Goal: Task Accomplishment & Management: Manage account settings

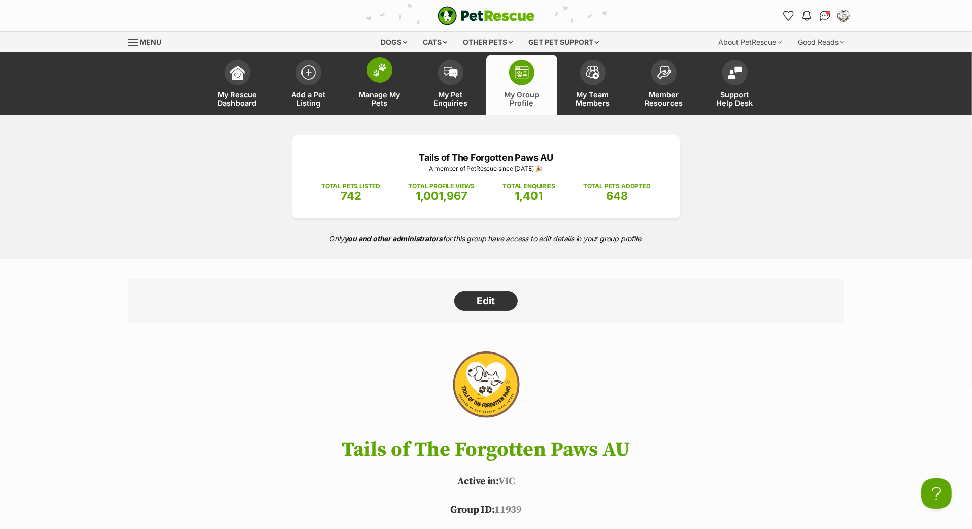
click at [381, 98] on link "Manage My Pets" at bounding box center [379, 85] width 71 height 60
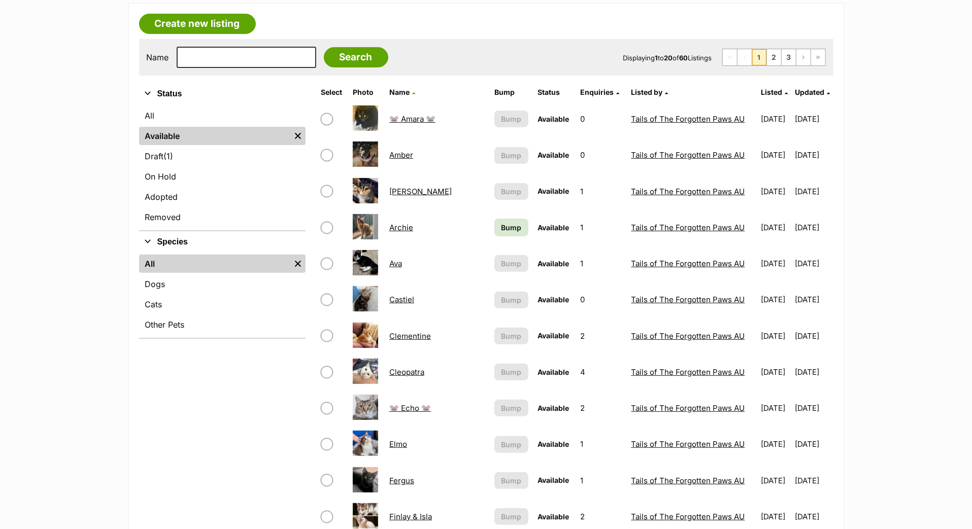
click at [795, 96] on span "Updated" at bounding box center [809, 92] width 29 height 9
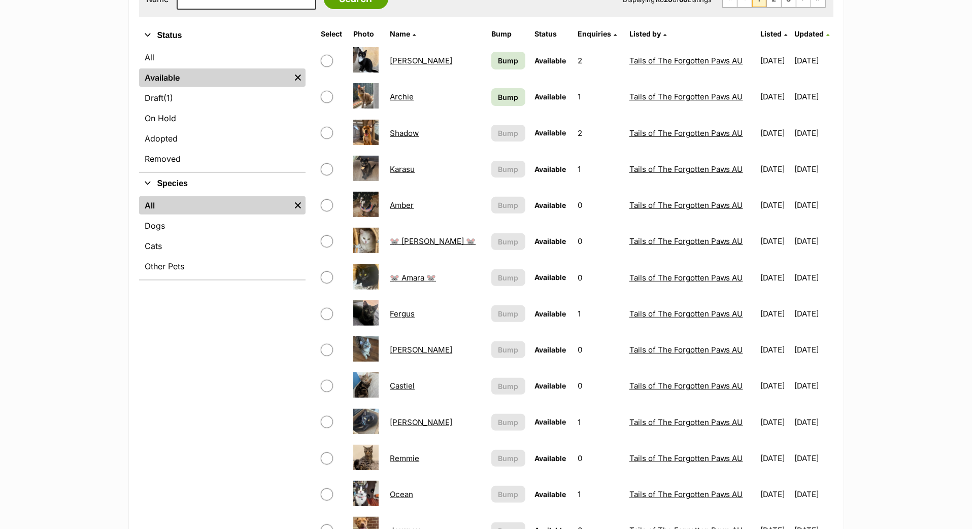
scroll to position [228, 0]
click at [498, 65] on span "Bump" at bounding box center [508, 60] width 20 height 11
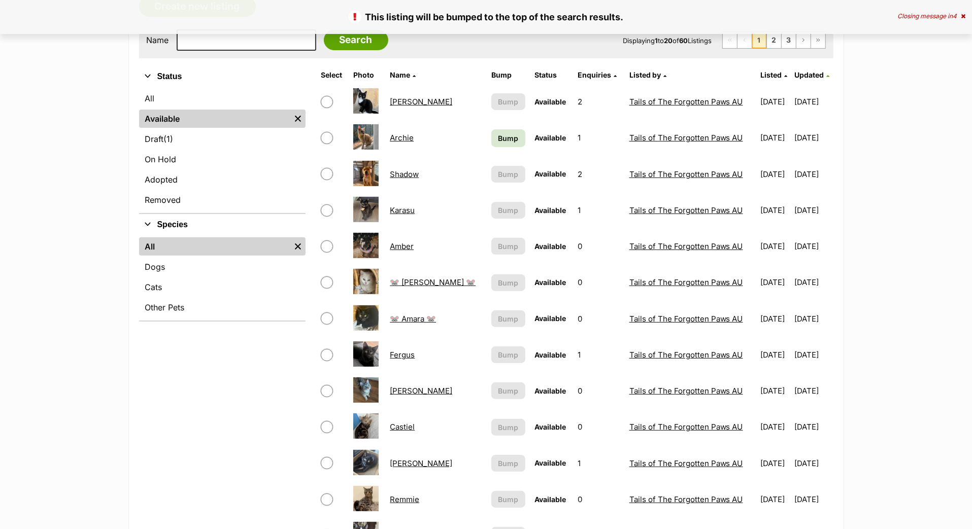
click at [498, 144] on span "Bump" at bounding box center [508, 138] width 20 height 11
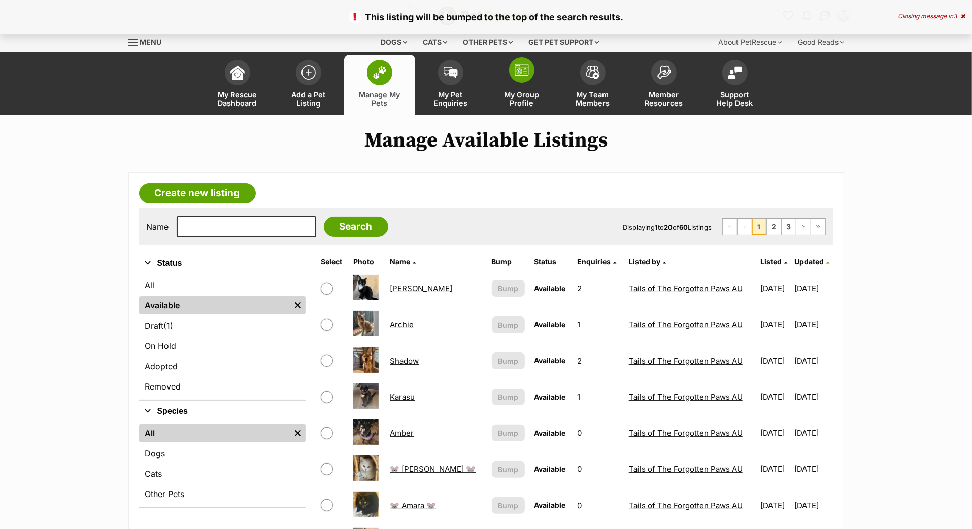
click at [516, 108] on span "My Group Profile" at bounding box center [522, 98] width 46 height 17
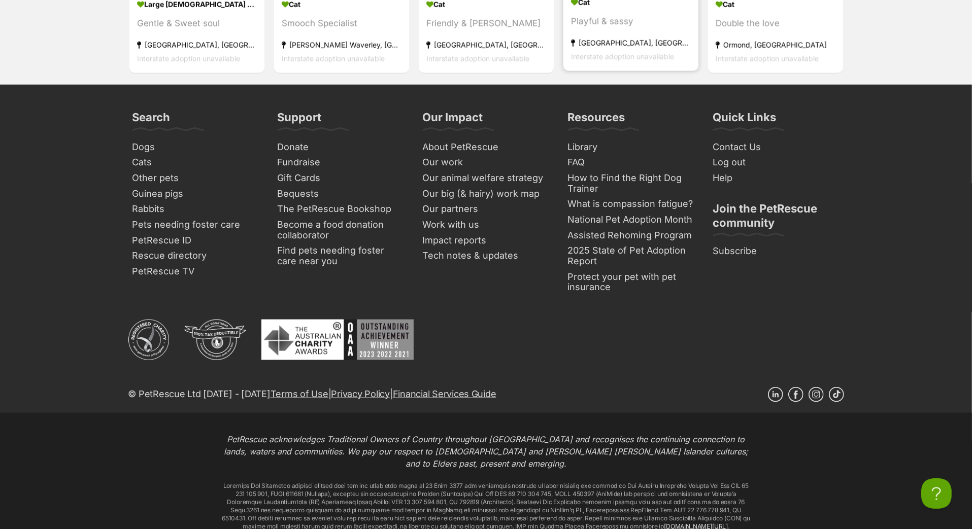
scroll to position [4325, 0]
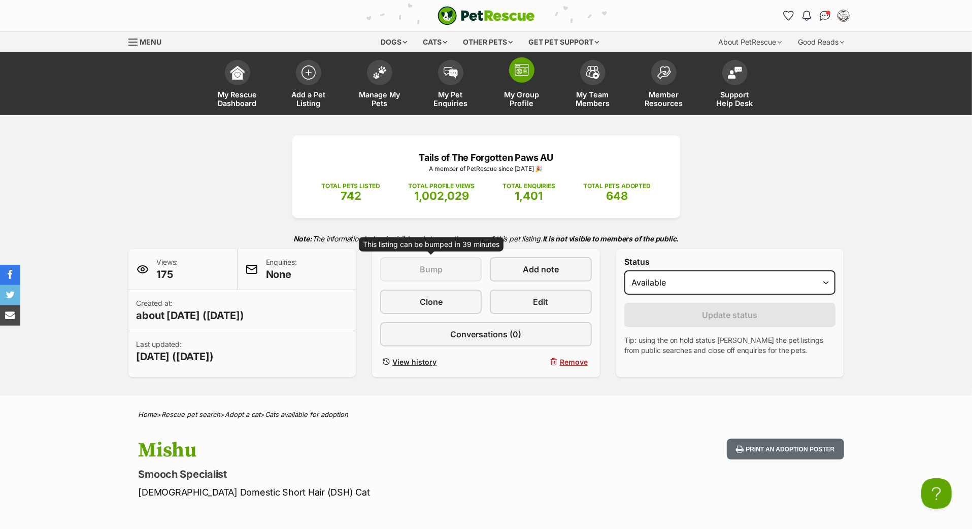
click at [526, 104] on span "My Group Profile" at bounding box center [522, 98] width 46 height 17
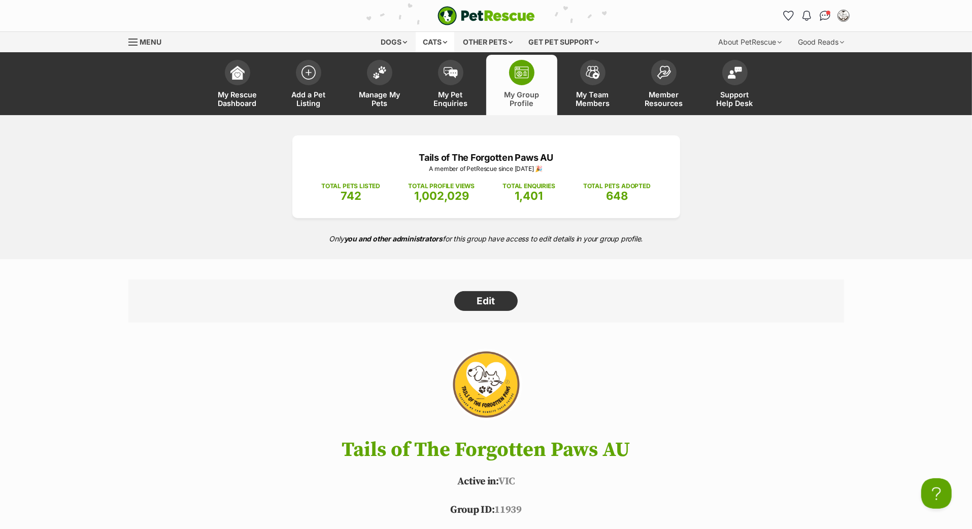
click at [420, 43] on div "Cats" at bounding box center [435, 42] width 39 height 20
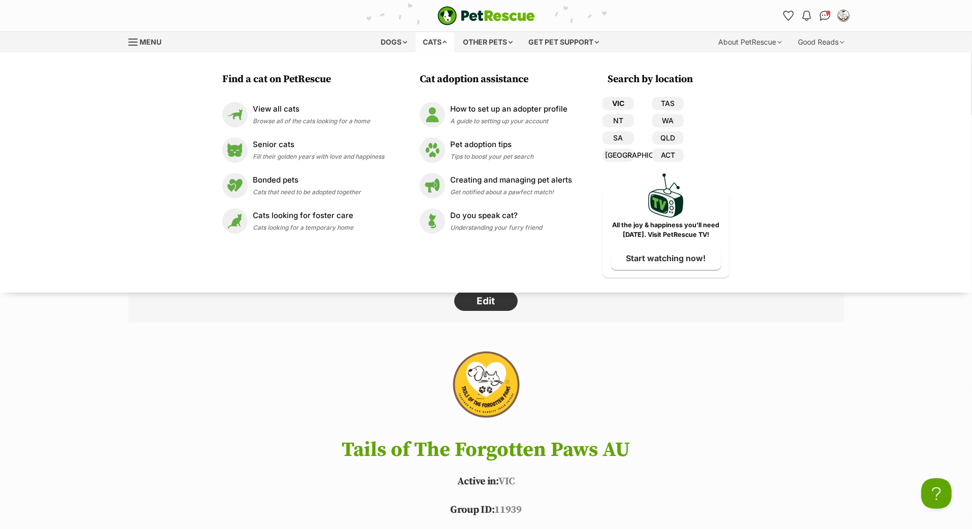
click at [634, 110] on link "VIC" at bounding box center [617, 103] width 31 height 13
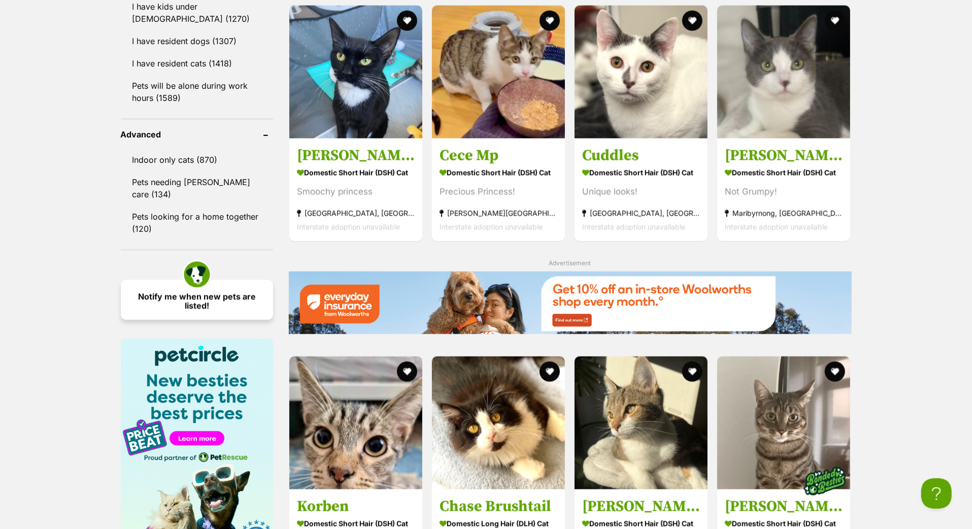
scroll to position [1288, 0]
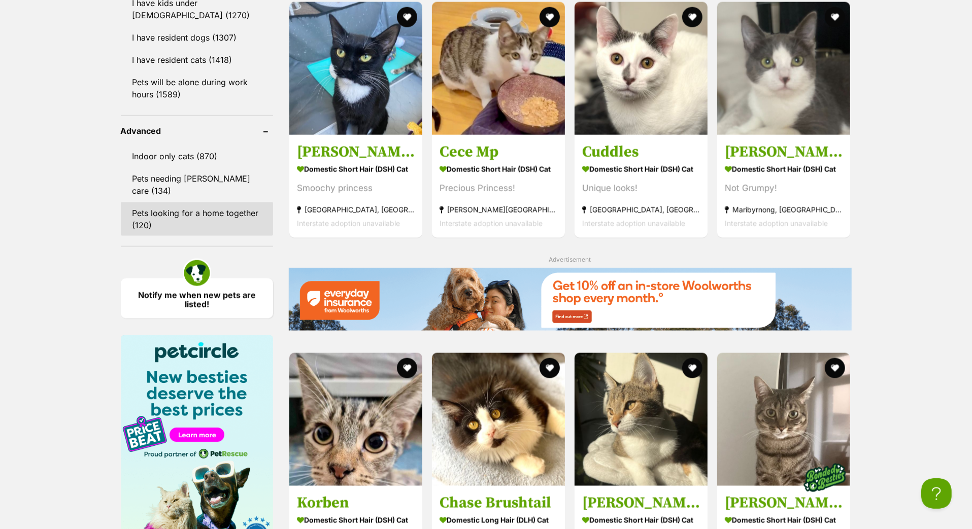
click at [202, 236] on link "Pets looking for a home together (120)" at bounding box center [197, 218] width 152 height 33
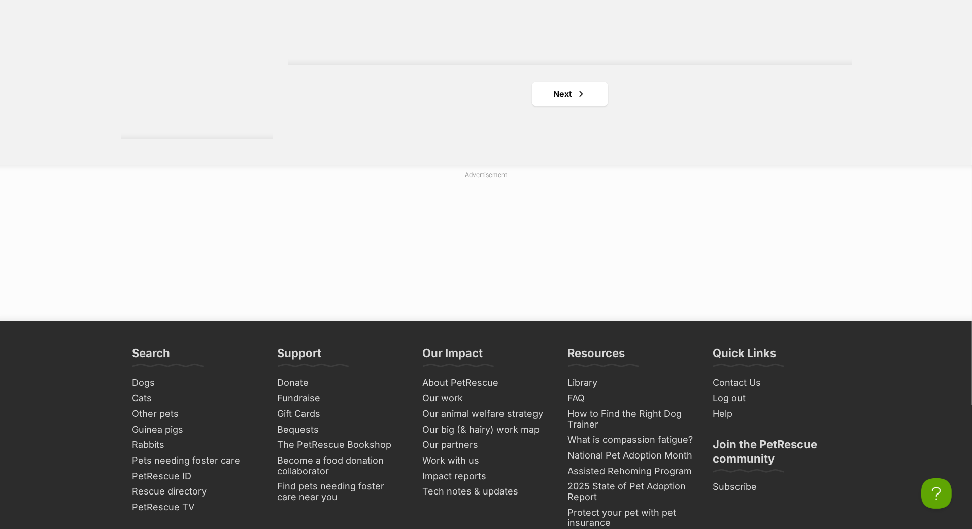
scroll to position [2050, 0]
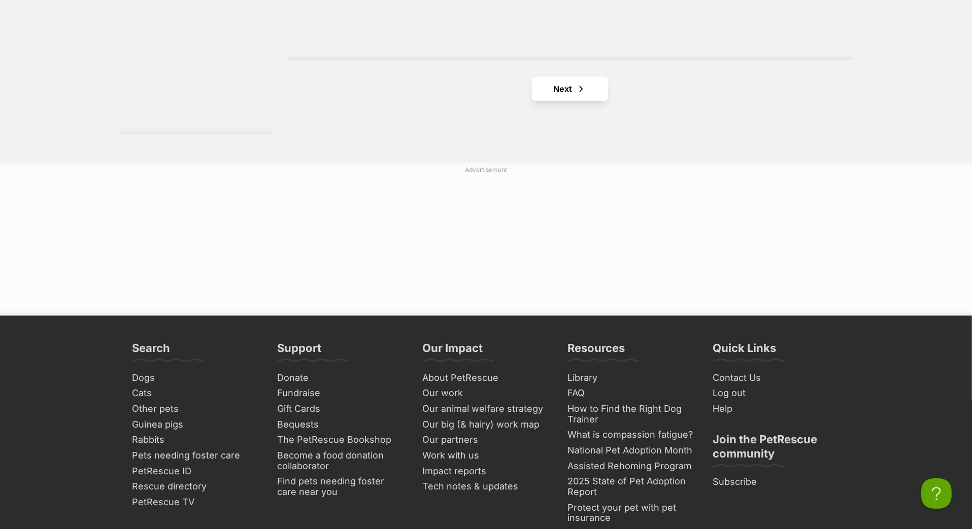
click at [584, 95] on span "Next page" at bounding box center [581, 89] width 10 height 12
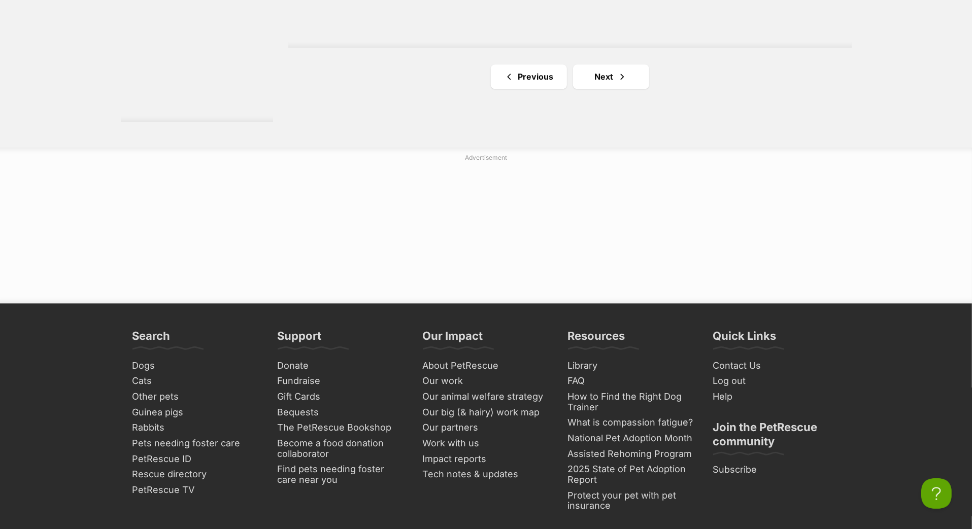
scroll to position [2066, 0]
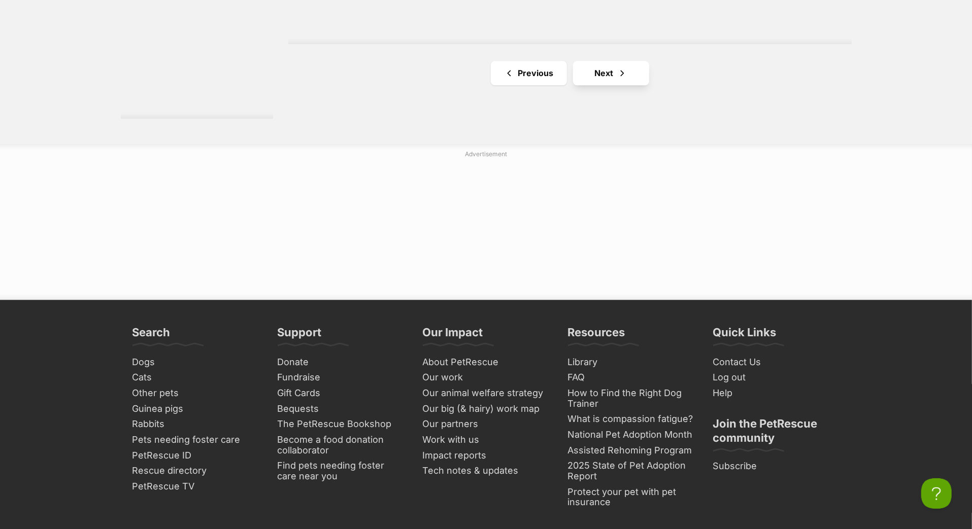
click at [604, 85] on link "Next" at bounding box center [611, 73] width 76 height 24
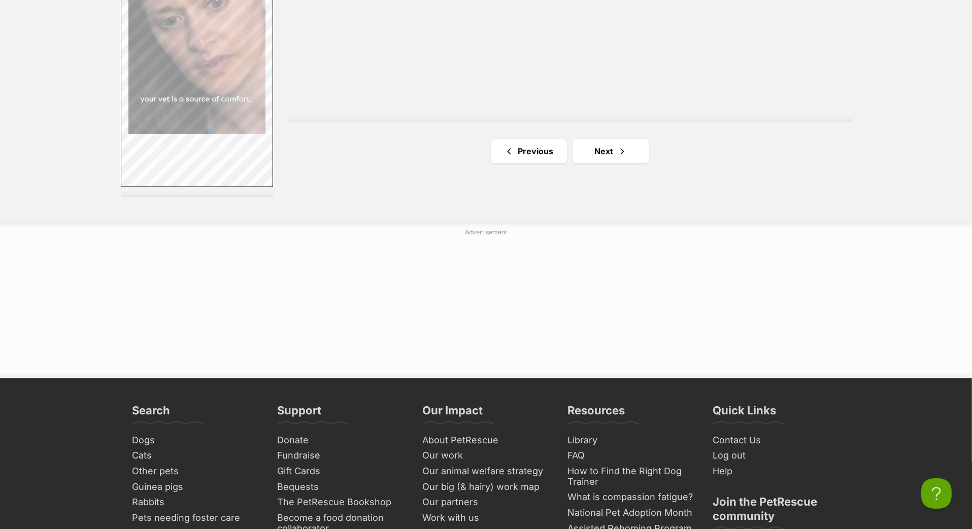
scroll to position [1993, 0]
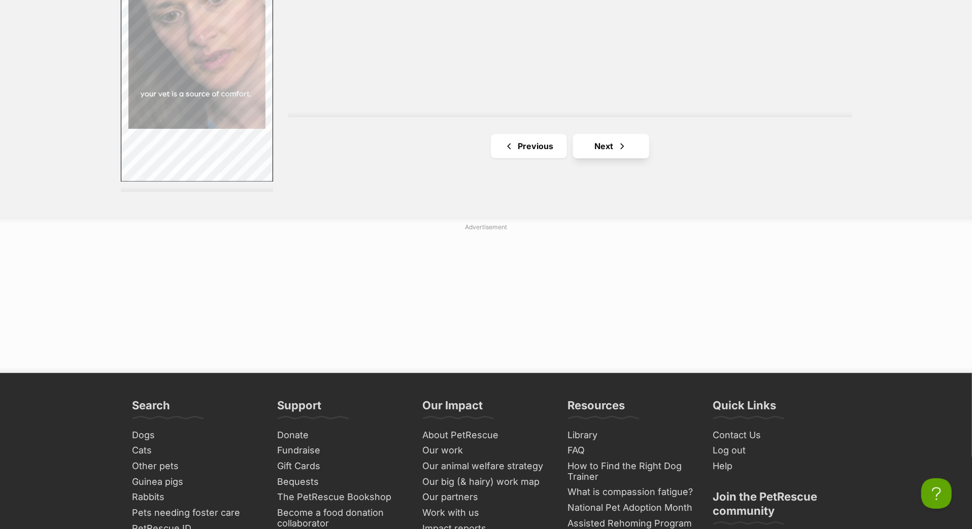
click at [606, 158] on link "Next" at bounding box center [611, 146] width 76 height 24
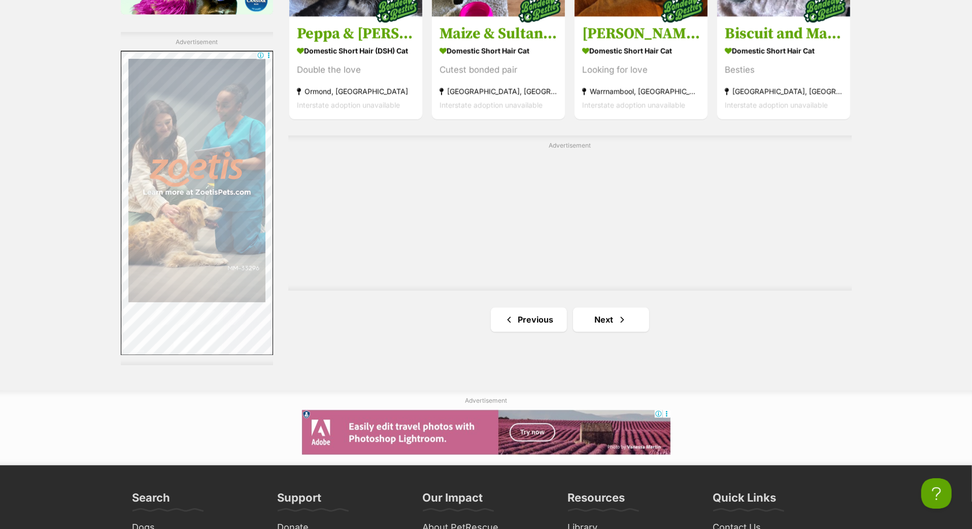
scroll to position [1824, 0]
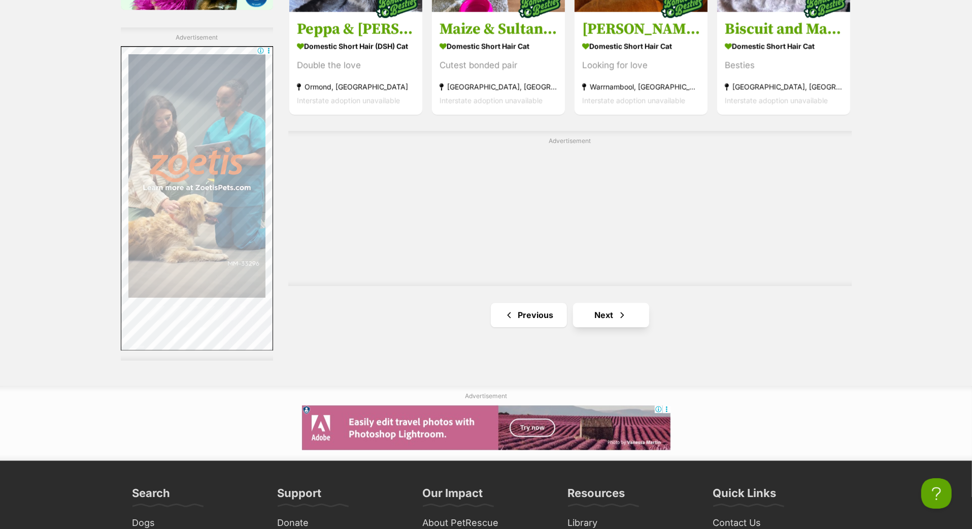
click at [610, 327] on link "Next" at bounding box center [611, 315] width 76 height 24
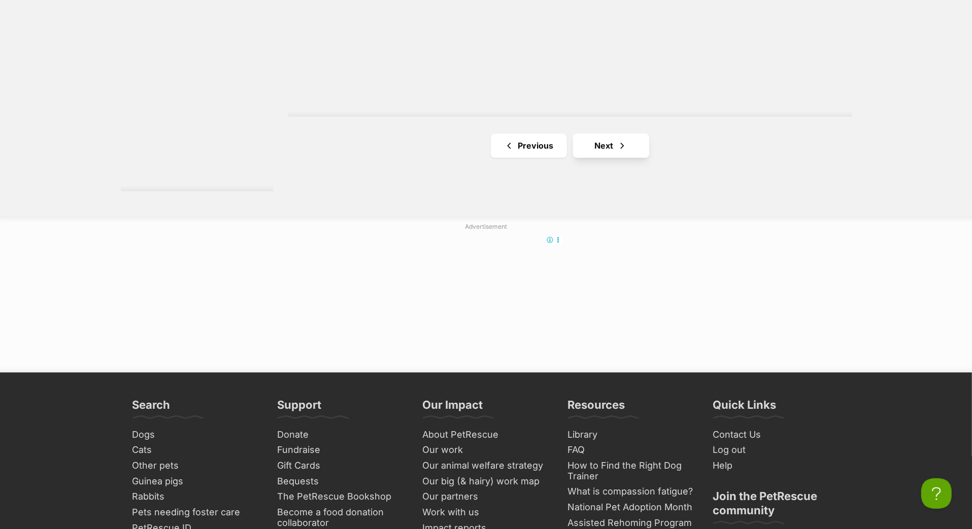
click at [631, 158] on link "Next" at bounding box center [611, 145] width 76 height 24
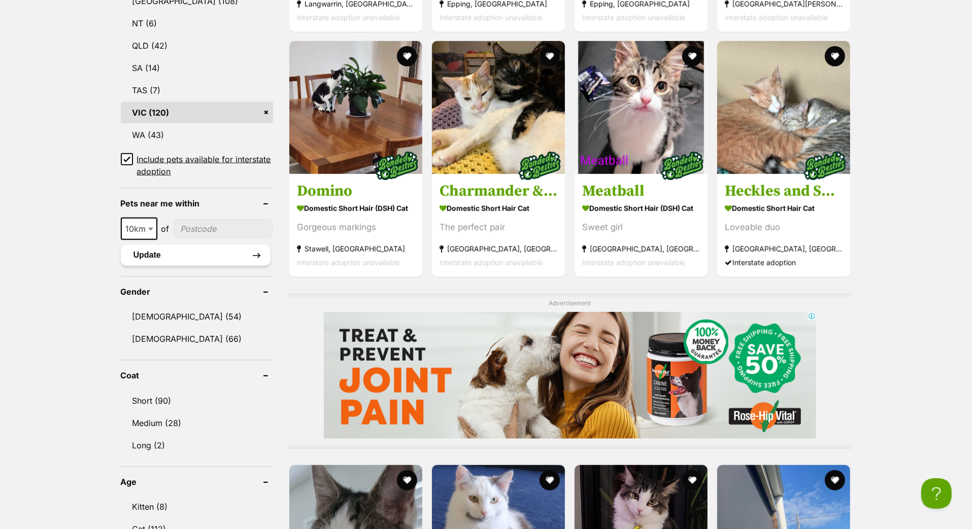
scroll to position [661, 0]
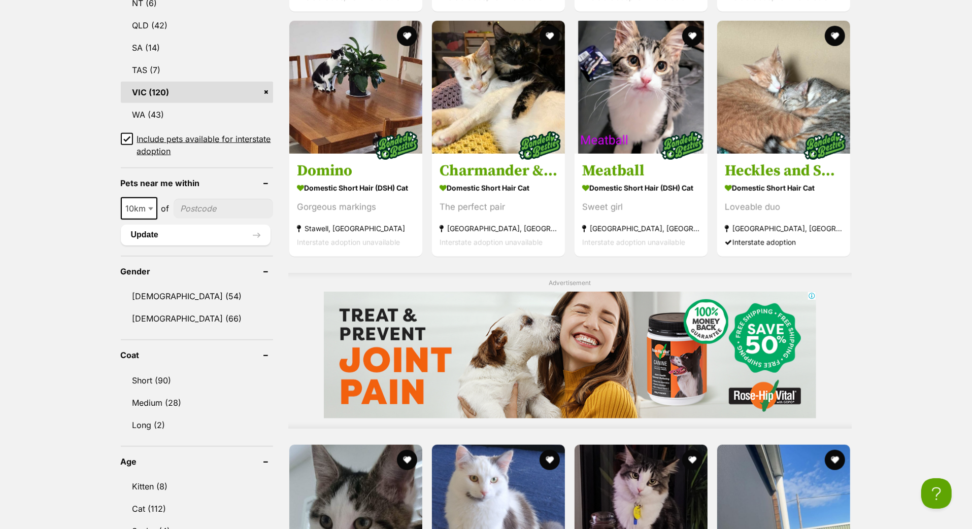
click at [146, 216] on span "10km" at bounding box center [139, 208] width 35 height 14
select select "50"
click at [198, 218] on input"] "postcode" at bounding box center [224, 208] width 98 height 19
type input"] "3204"
click at [191, 245] on button "Update" at bounding box center [196, 235] width 150 height 20
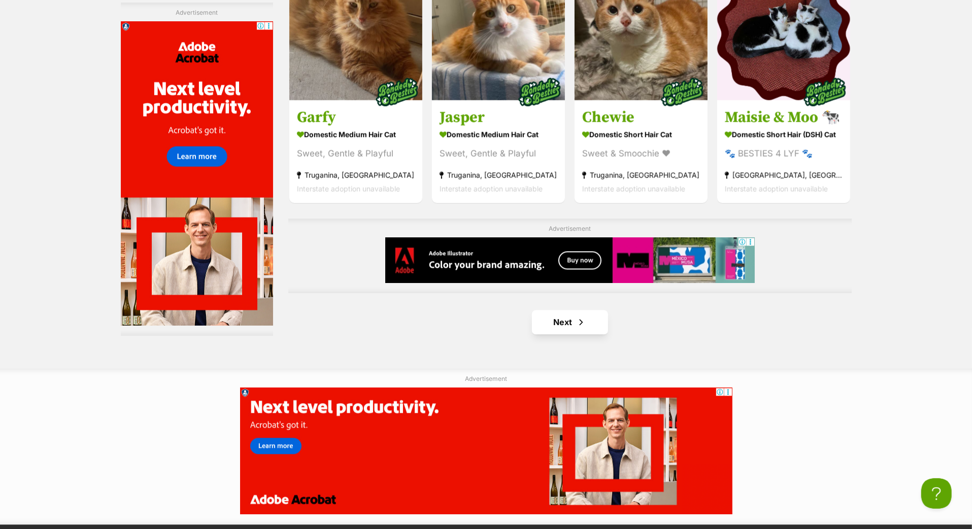
click at [566, 334] on link "Next" at bounding box center [570, 322] width 76 height 24
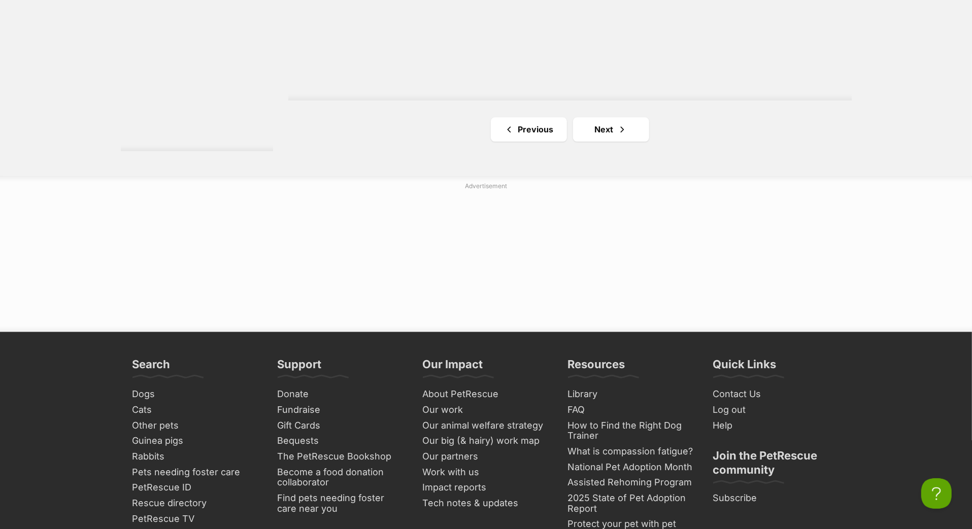
scroll to position [2011, 0]
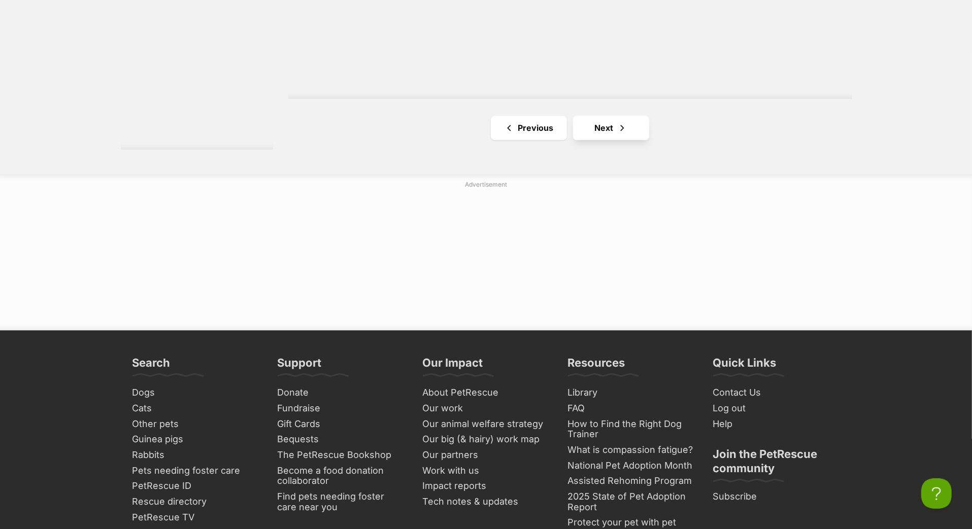
click at [610, 140] on link "Next" at bounding box center [611, 128] width 76 height 24
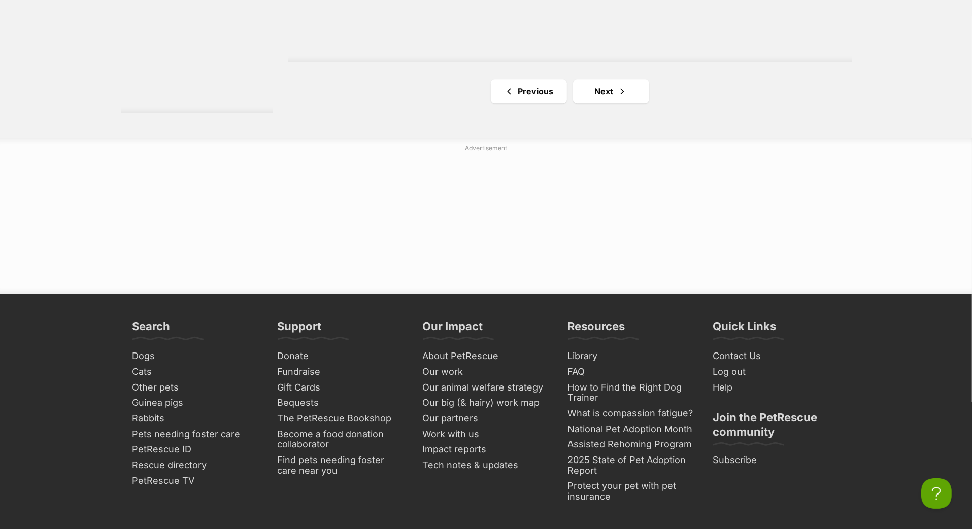
scroll to position [2059, 0]
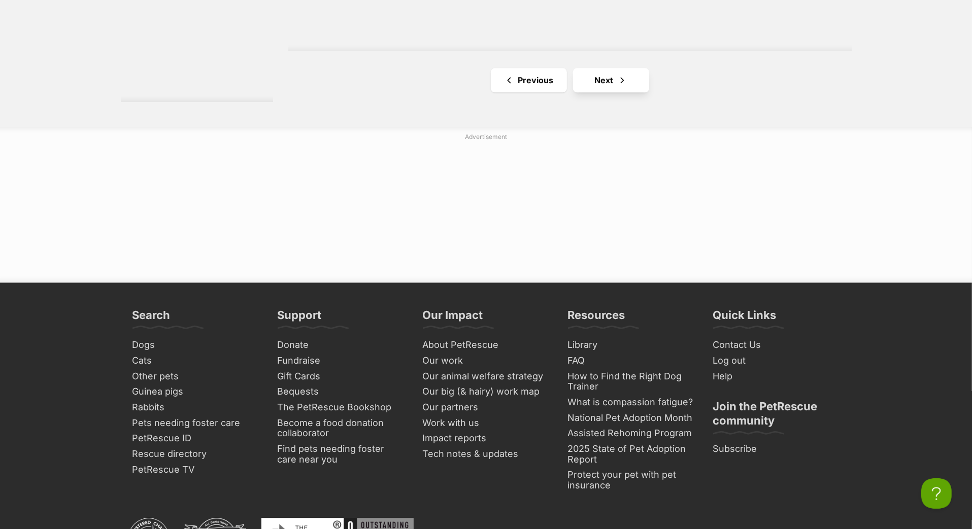
click at [614, 92] on link "Next" at bounding box center [611, 80] width 76 height 24
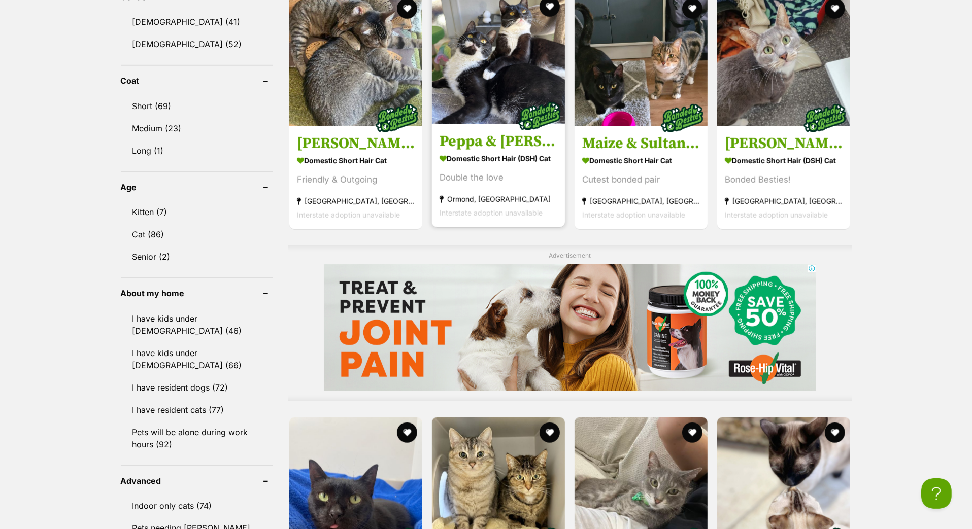
click at [505, 151] on h3 "Peppa & [PERSON_NAME]" at bounding box center [498, 141] width 118 height 19
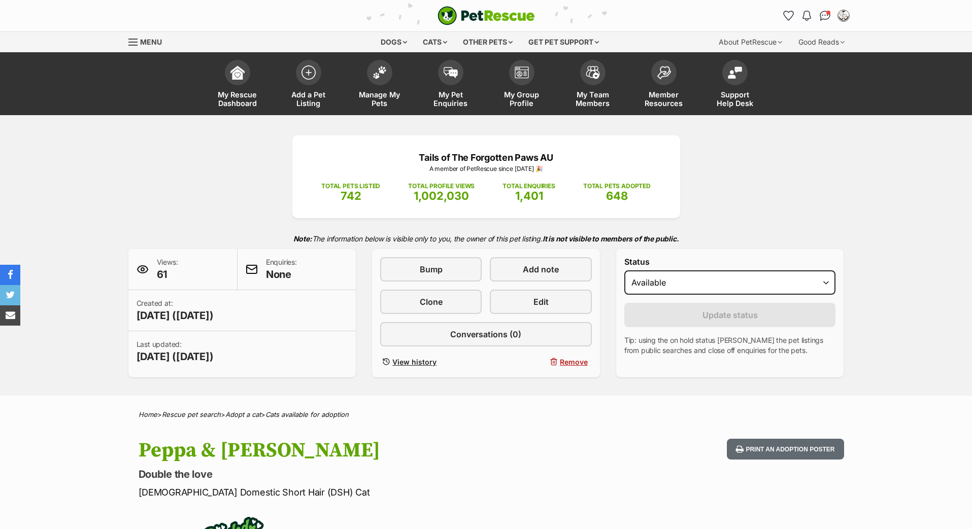
scroll to position [422, 0]
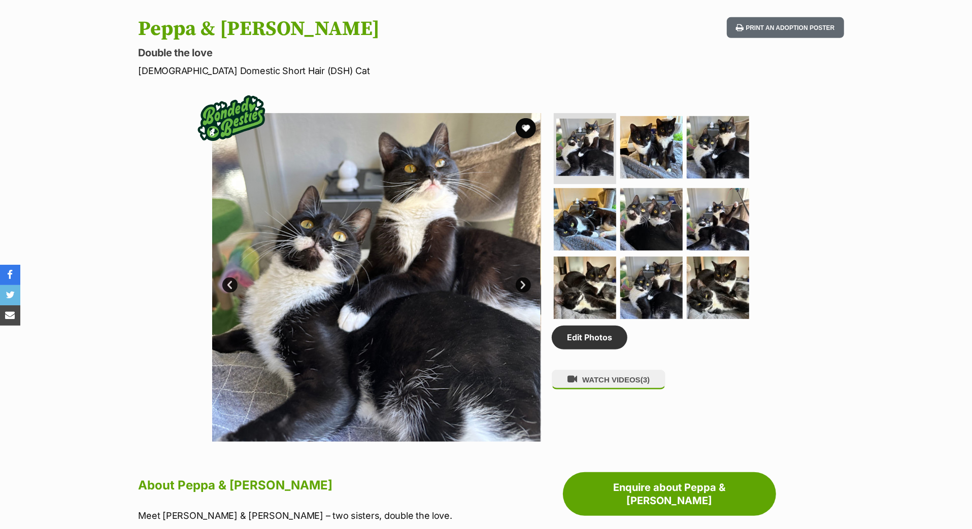
click at [523, 293] on link "Next" at bounding box center [523, 285] width 15 height 15
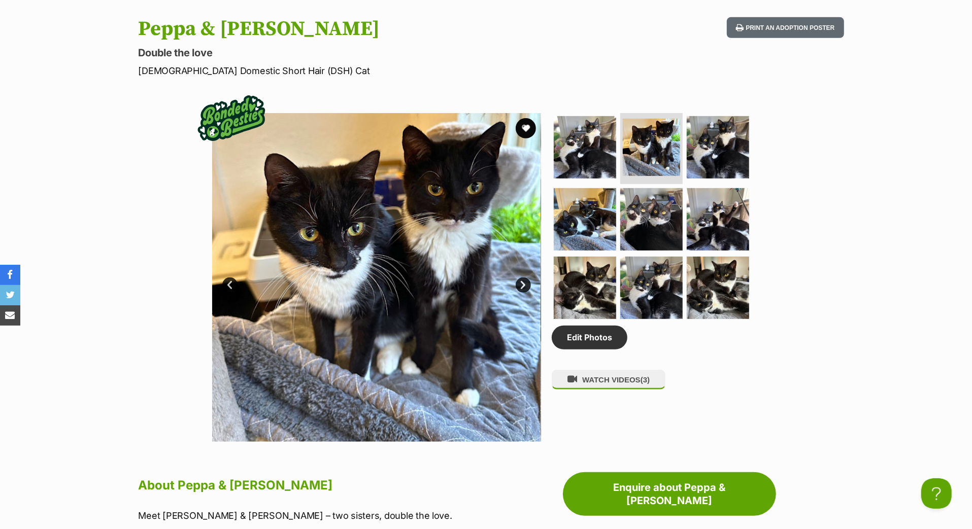
scroll to position [0, 0]
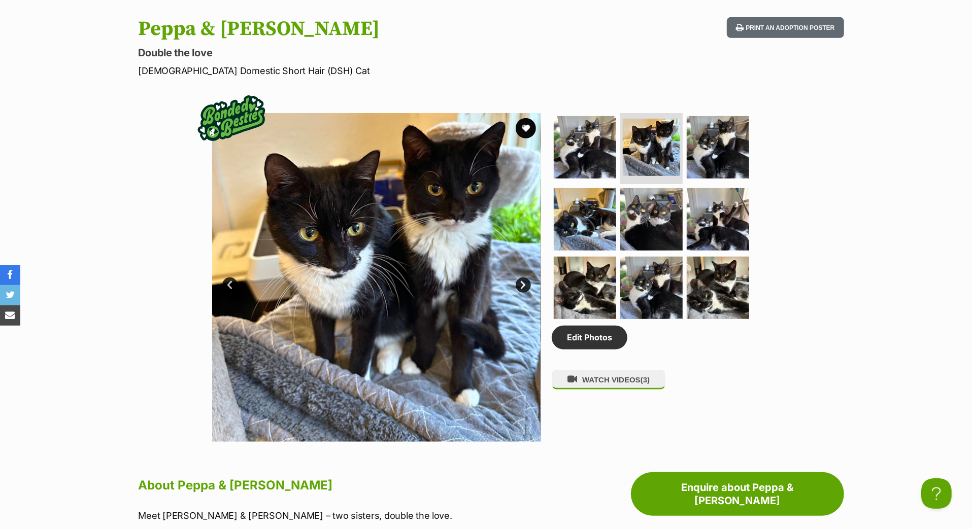
click at [523, 293] on link "Next" at bounding box center [523, 285] width 15 height 15
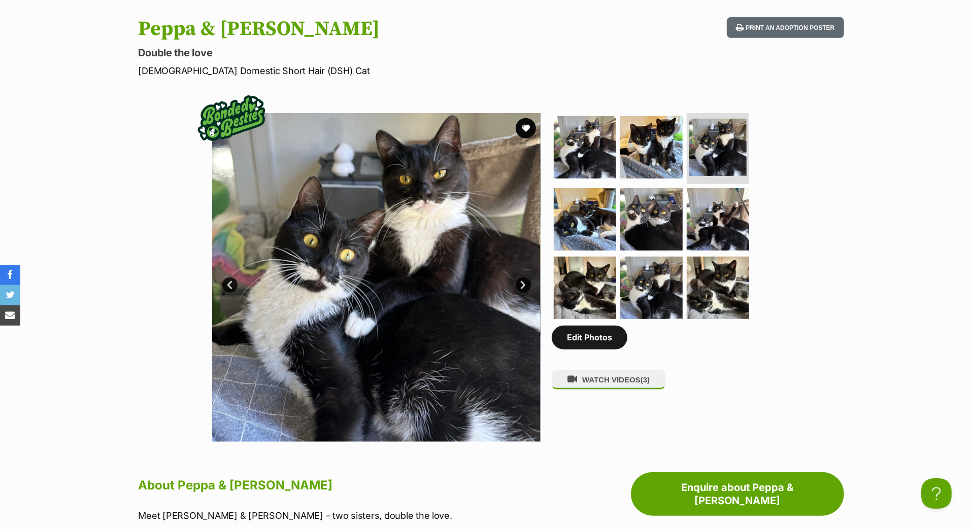
click at [585, 349] on link "Edit Photos" at bounding box center [590, 337] width 76 height 23
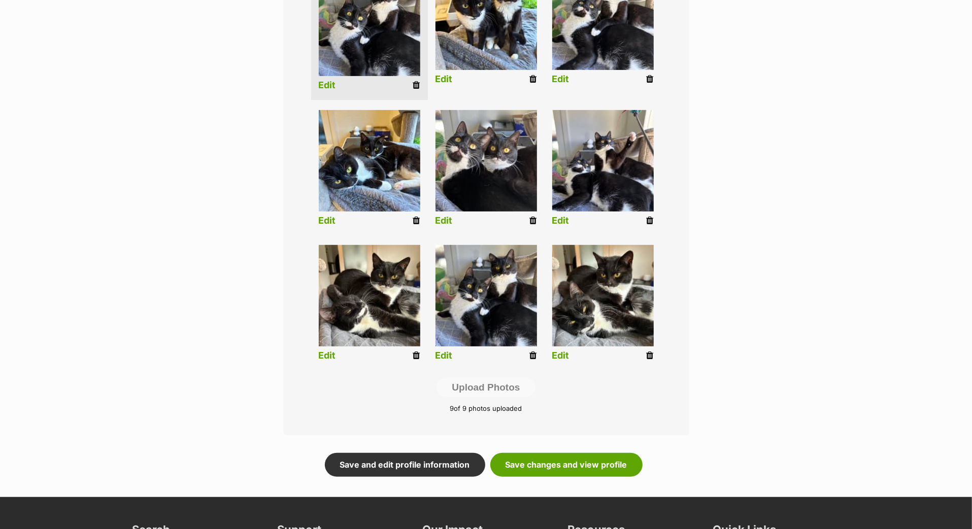
scroll to position [344, 0]
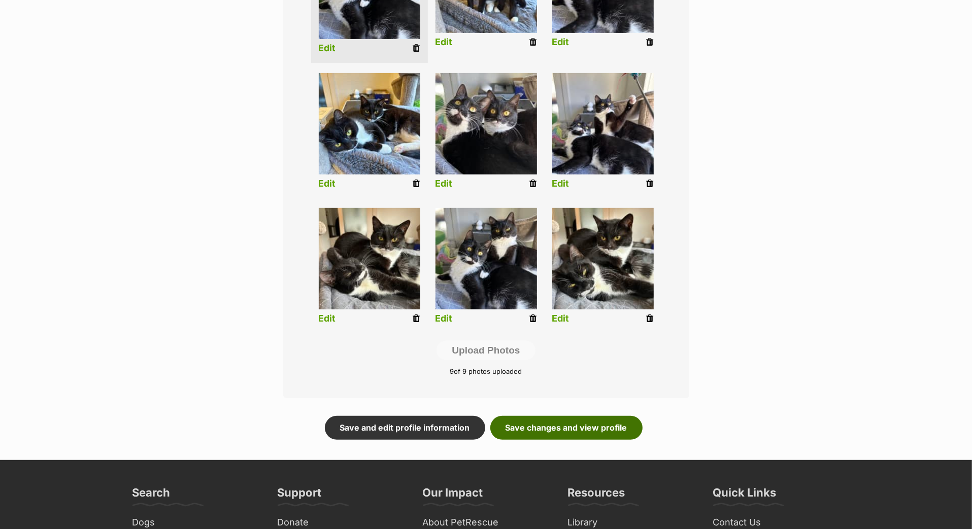
click at [531, 439] on link "Save changes and view profile" at bounding box center [566, 427] width 152 height 23
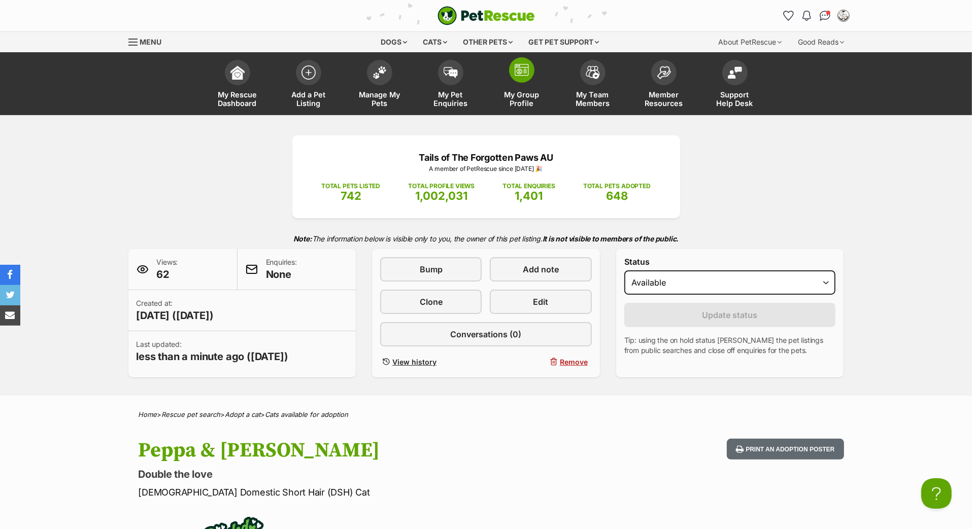
click at [517, 76] on img at bounding box center [522, 70] width 14 height 12
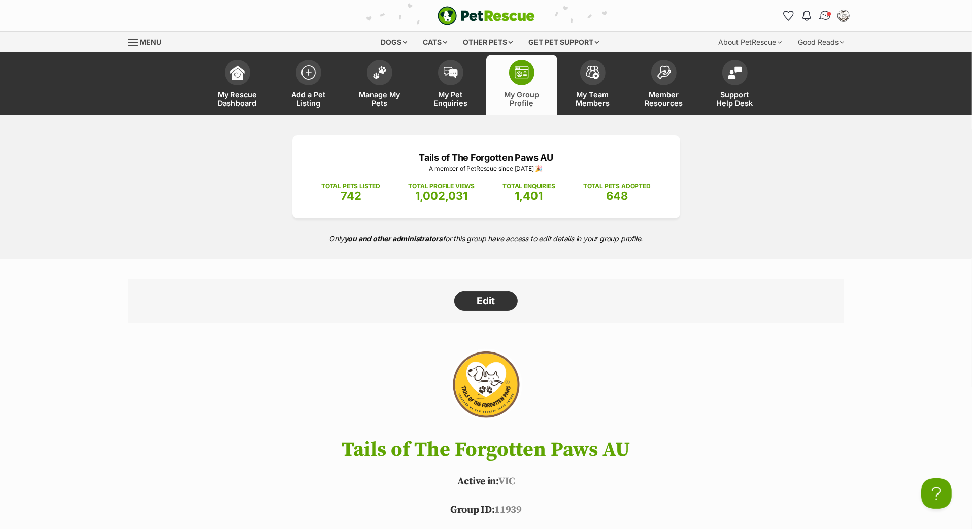
click at [818, 21] on img "Conversations" at bounding box center [825, 15] width 14 height 13
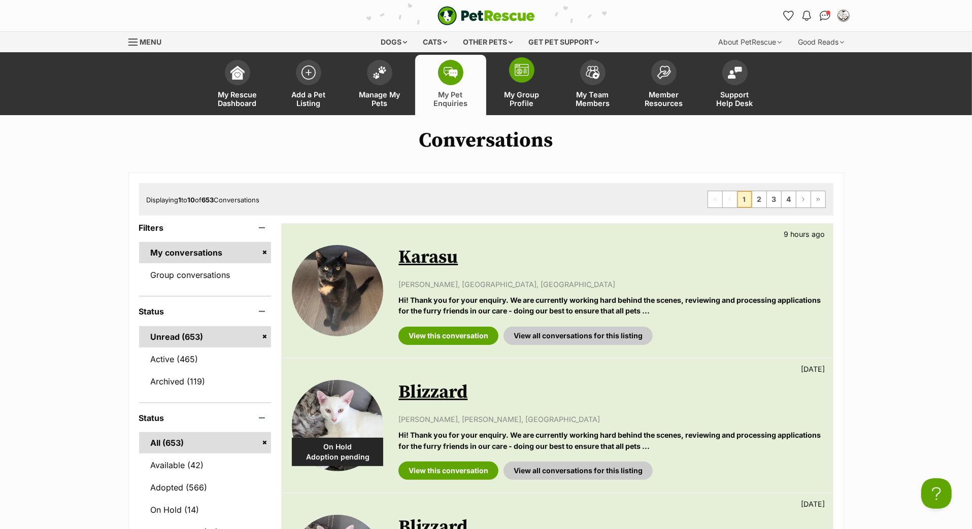
click at [522, 76] on img at bounding box center [522, 70] width 14 height 12
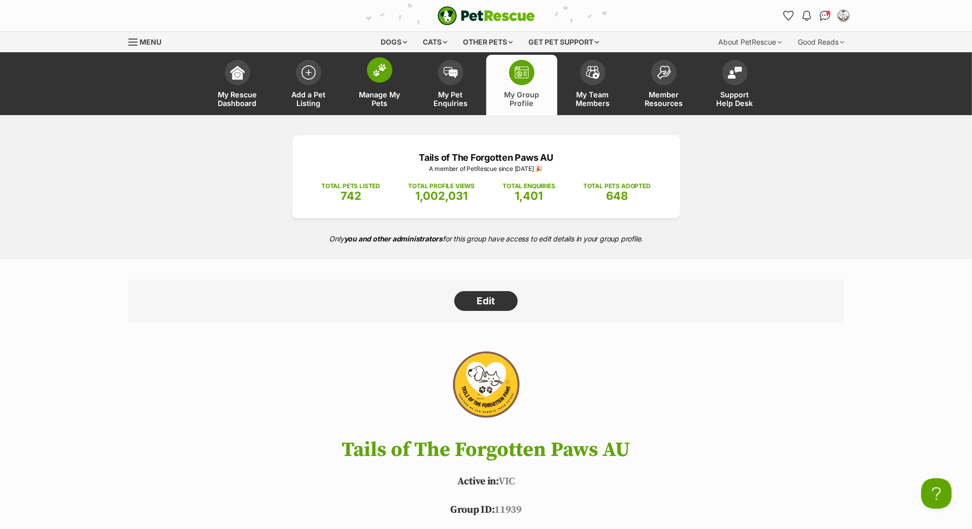
click at [380, 77] on img at bounding box center [379, 69] width 14 height 13
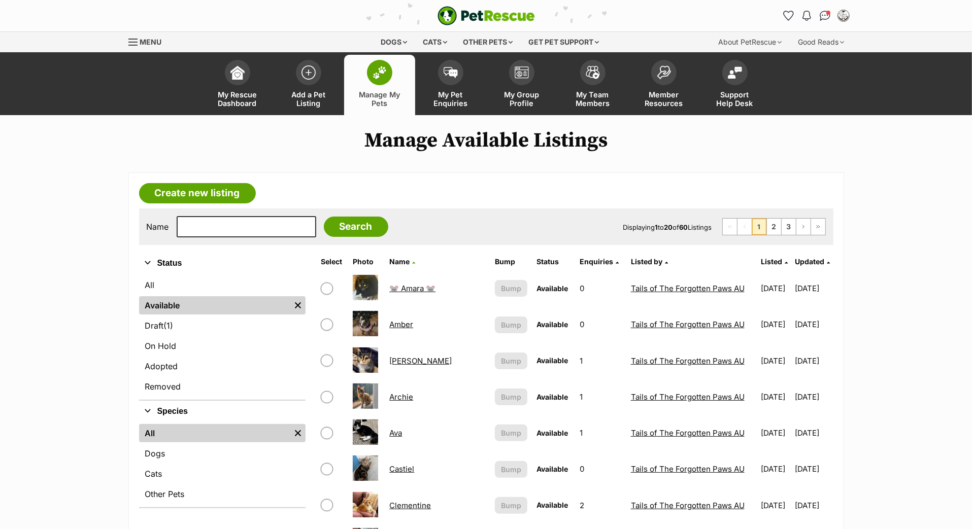
click at [800, 266] on span "Updated" at bounding box center [809, 261] width 29 height 9
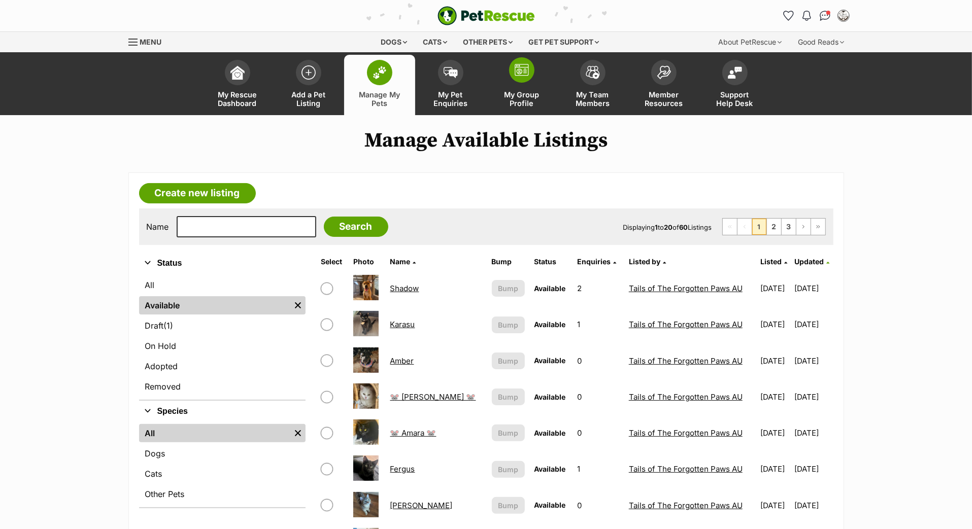
click at [524, 83] on span at bounding box center [521, 69] width 25 height 25
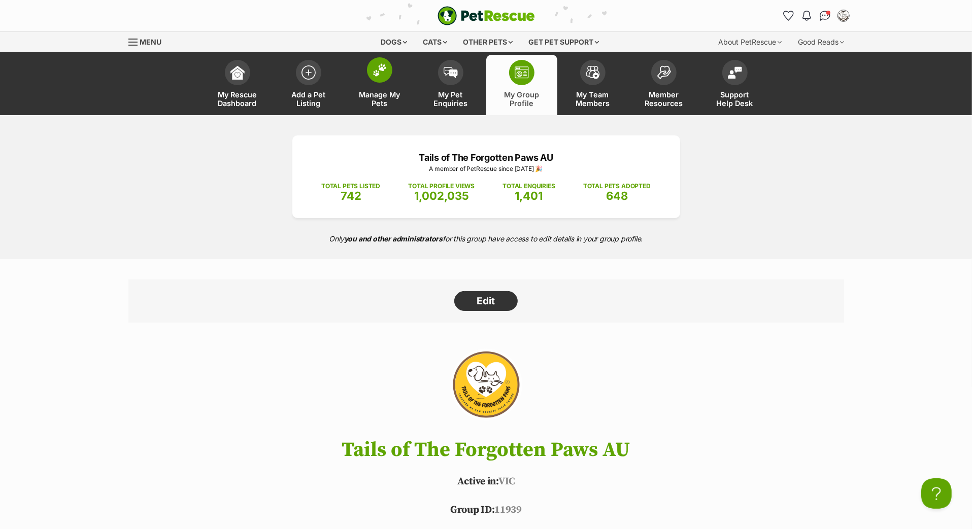
click at [386, 77] on img at bounding box center [379, 69] width 14 height 13
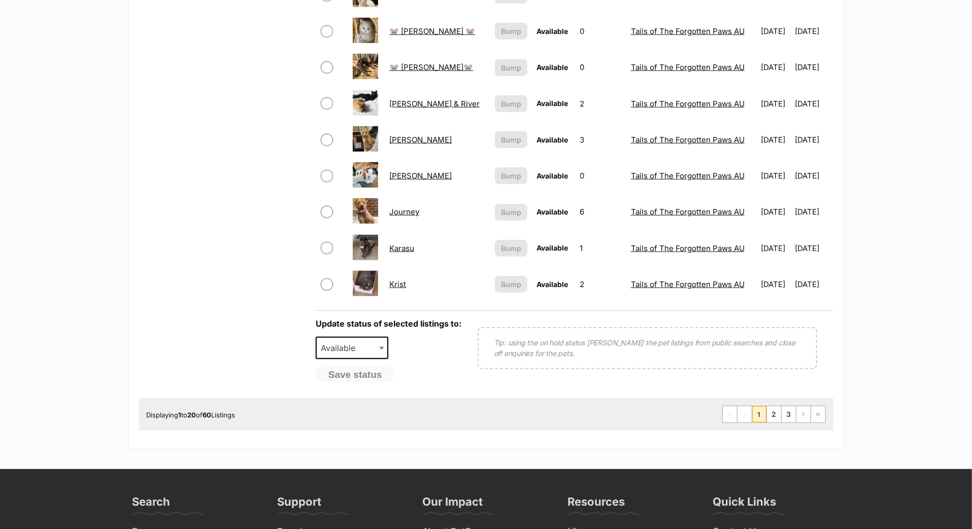
scroll to position [702, 0]
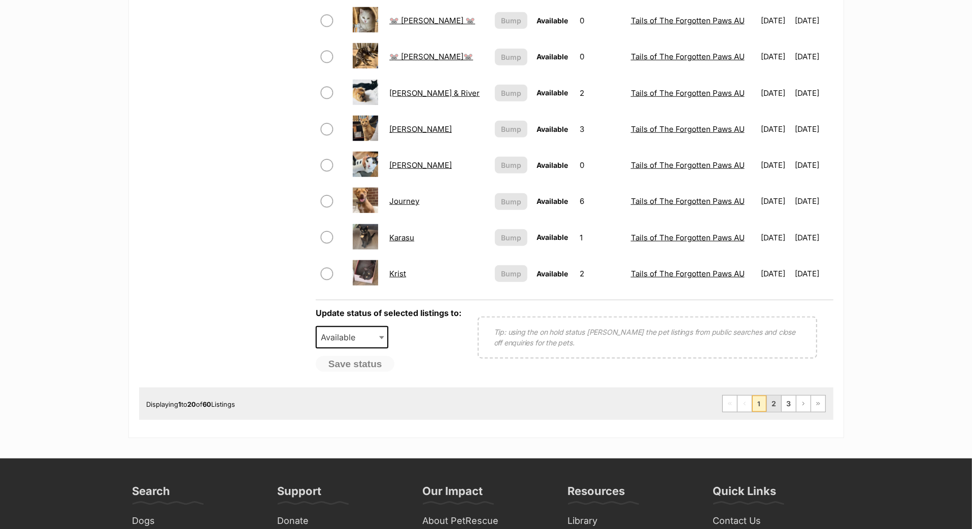
click at [767, 412] on link "2" at bounding box center [774, 404] width 14 height 16
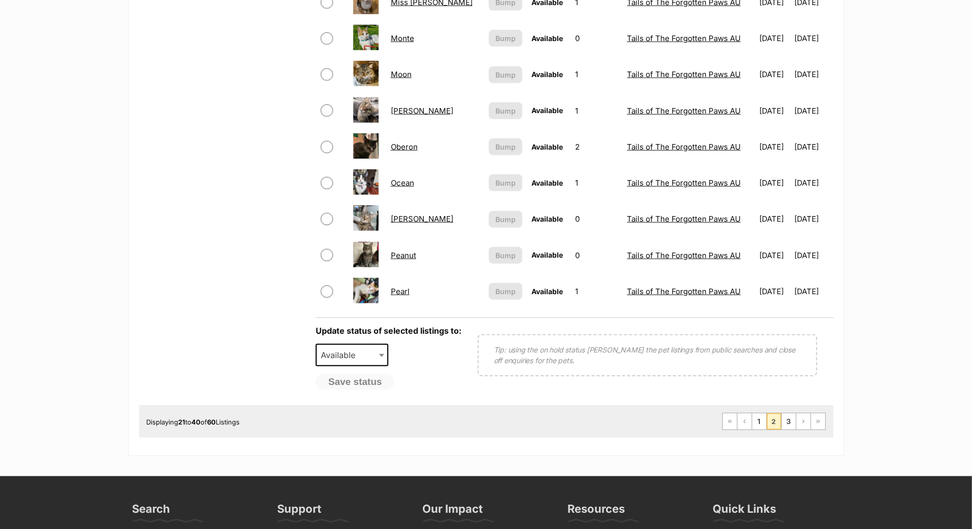
scroll to position [739, 0]
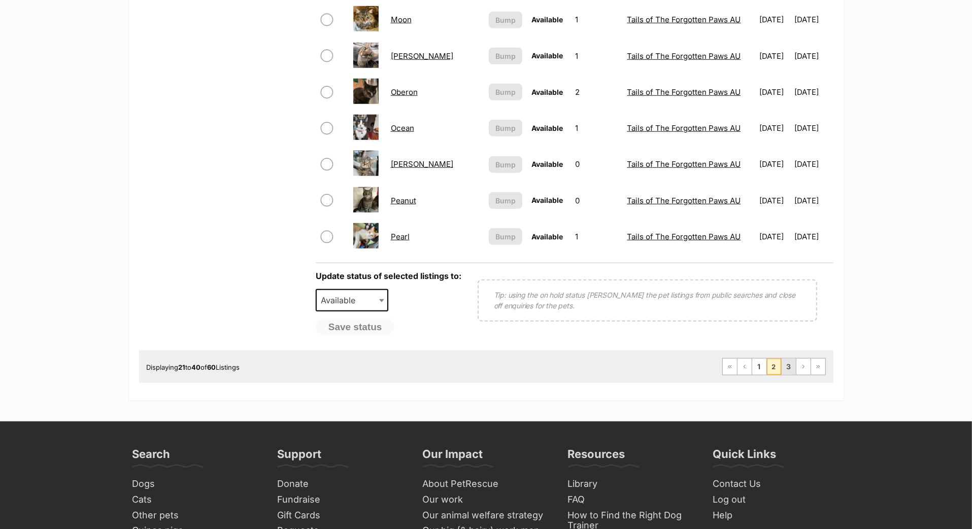
click at [781, 375] on link "3" at bounding box center [788, 367] width 14 height 16
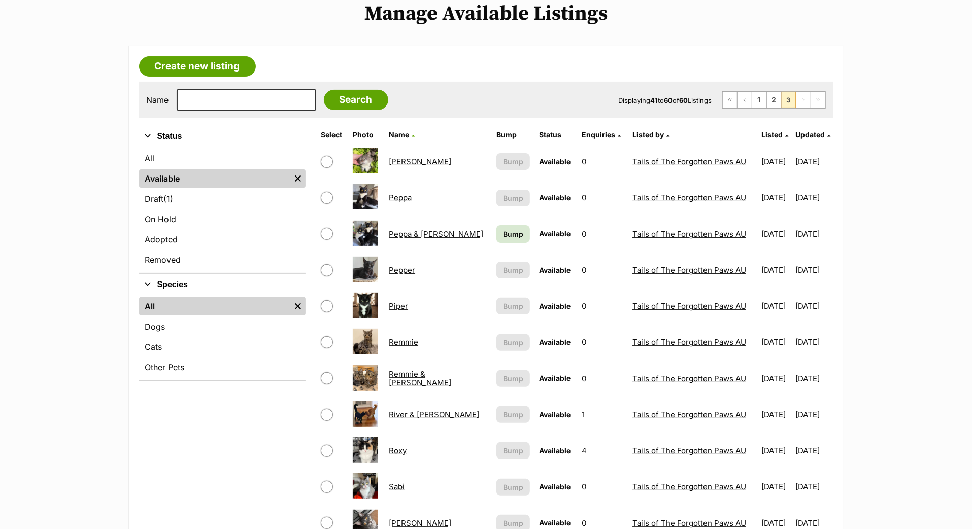
scroll to position [170, 0]
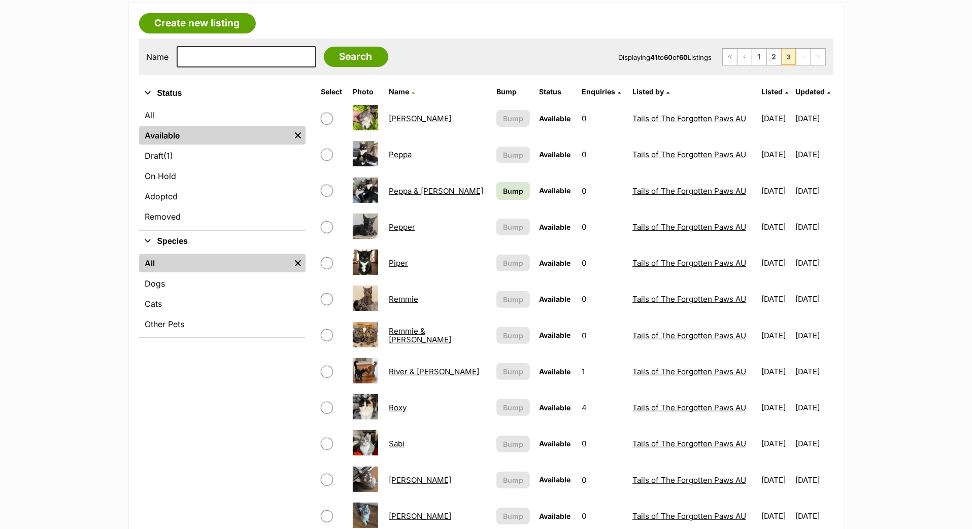
click at [503, 196] on span "Bump" at bounding box center [513, 191] width 20 height 11
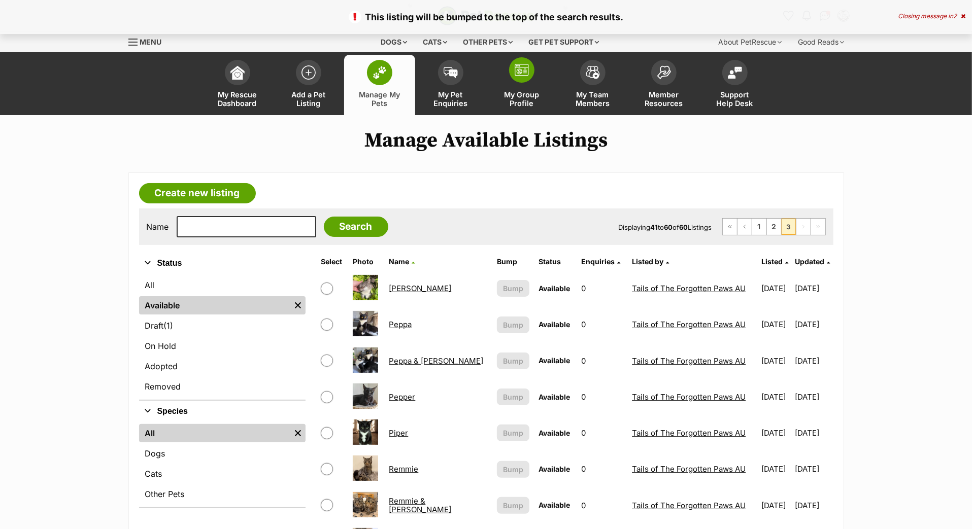
click at [526, 76] on img at bounding box center [522, 70] width 14 height 12
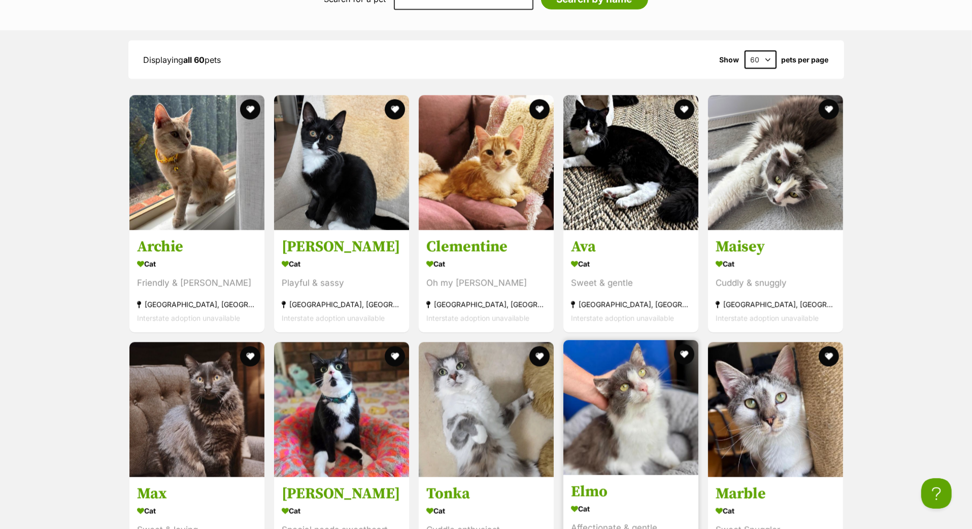
scroll to position [1323, 0]
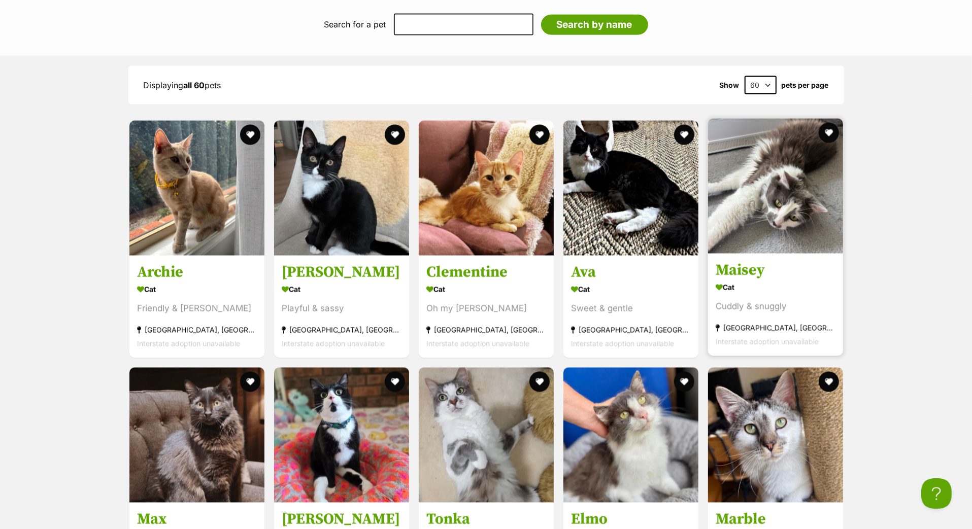
click at [740, 280] on h3 "Maisey" at bounding box center [775, 270] width 120 height 19
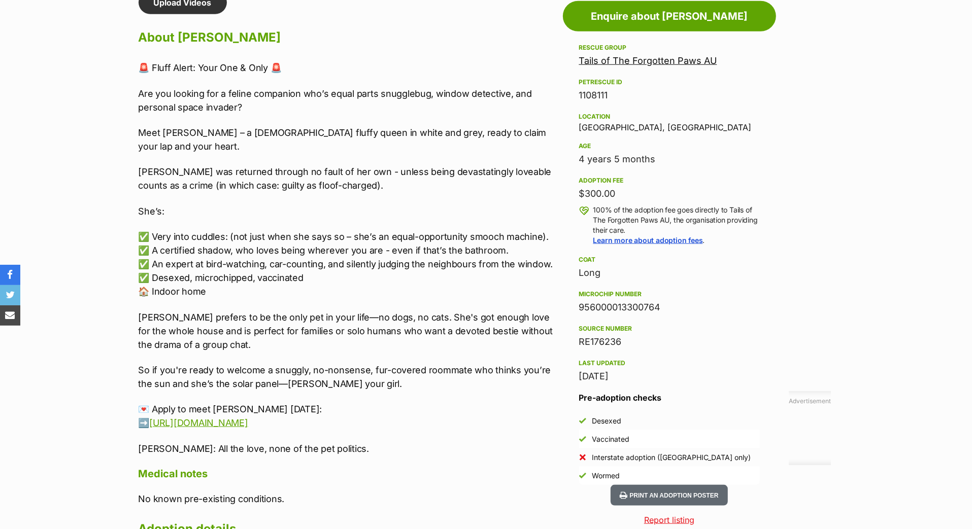
scroll to position [899, 0]
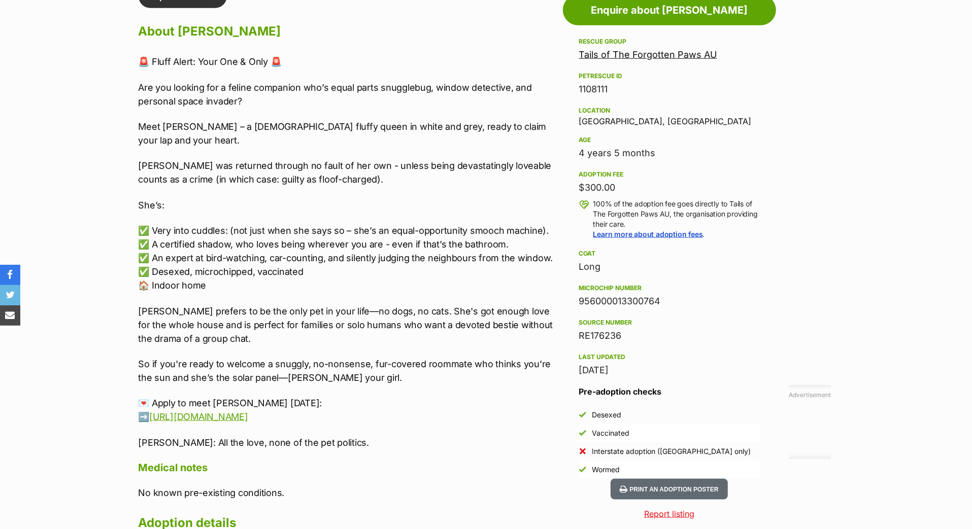
click at [617, 309] on div "956000013300764" at bounding box center [669, 301] width 181 height 14
copy div "956000013300764"
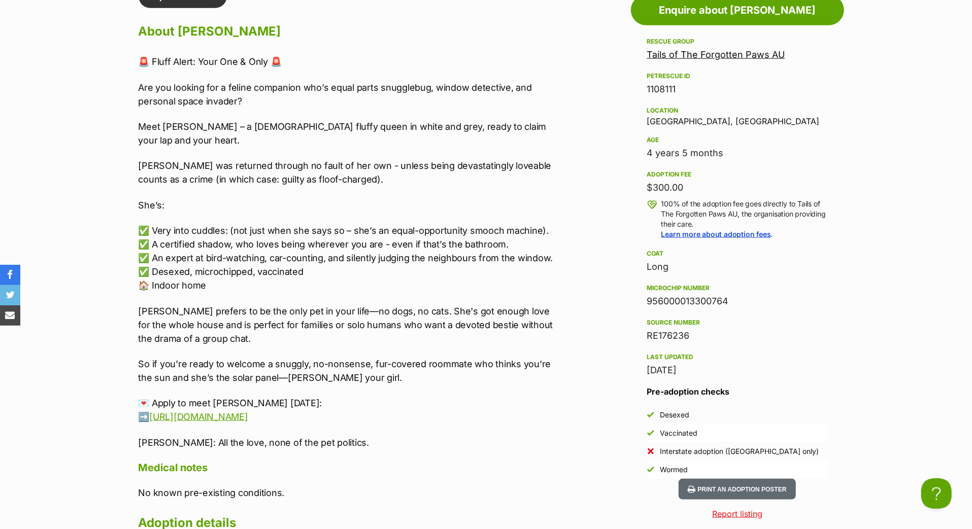
scroll to position [884, 0]
